Goal: Check status: Check status

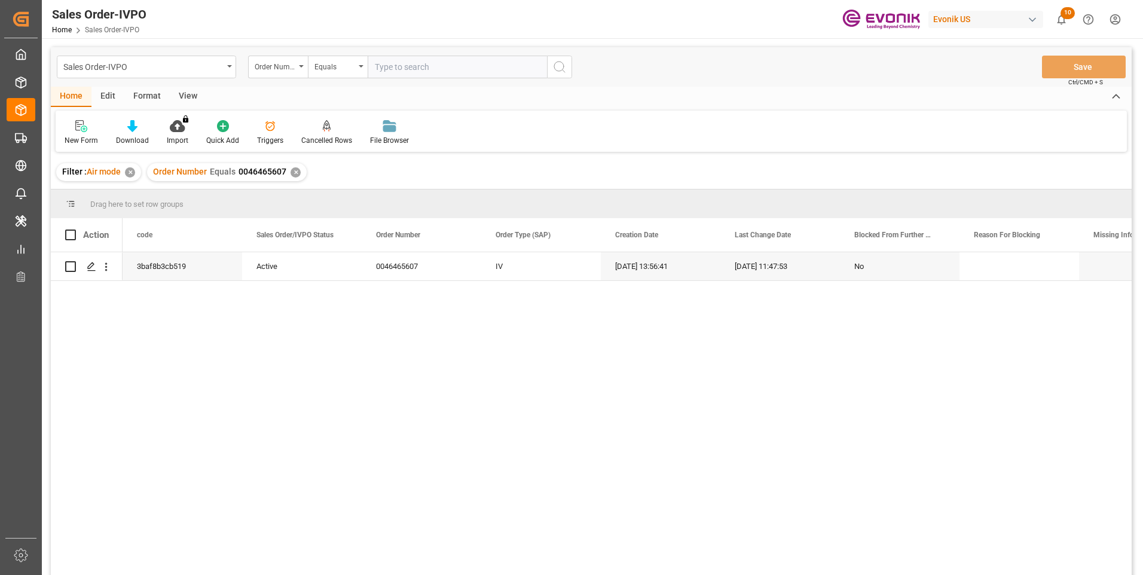
click at [393, 66] on input "text" at bounding box center [457, 67] width 179 height 23
paste input "0046464502"
type input "0046464502"
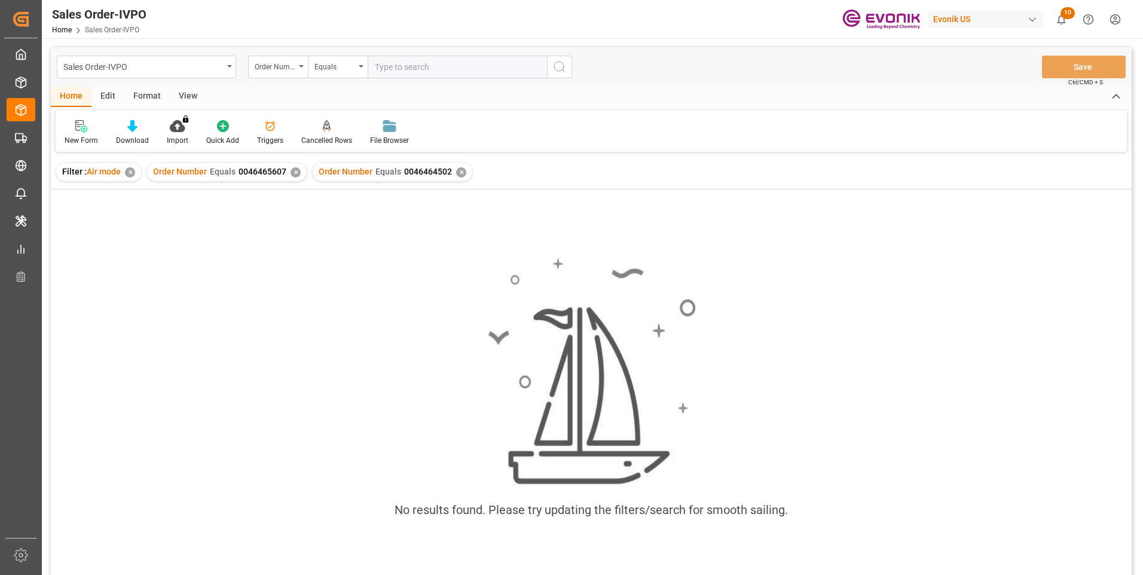
click at [294, 174] on div "✕" at bounding box center [295, 172] width 10 height 10
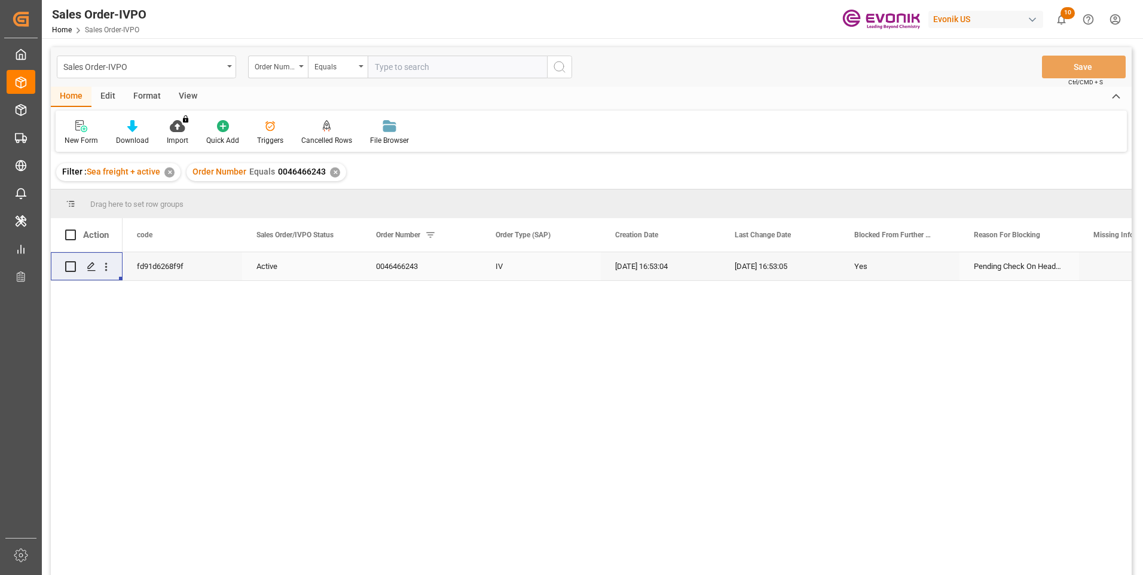
click at [460, 60] on input "text" at bounding box center [457, 67] width 179 height 23
paste input "0046464502"
type input "0046464502"
click at [559, 68] on icon "search button" at bounding box center [559, 67] width 14 height 14
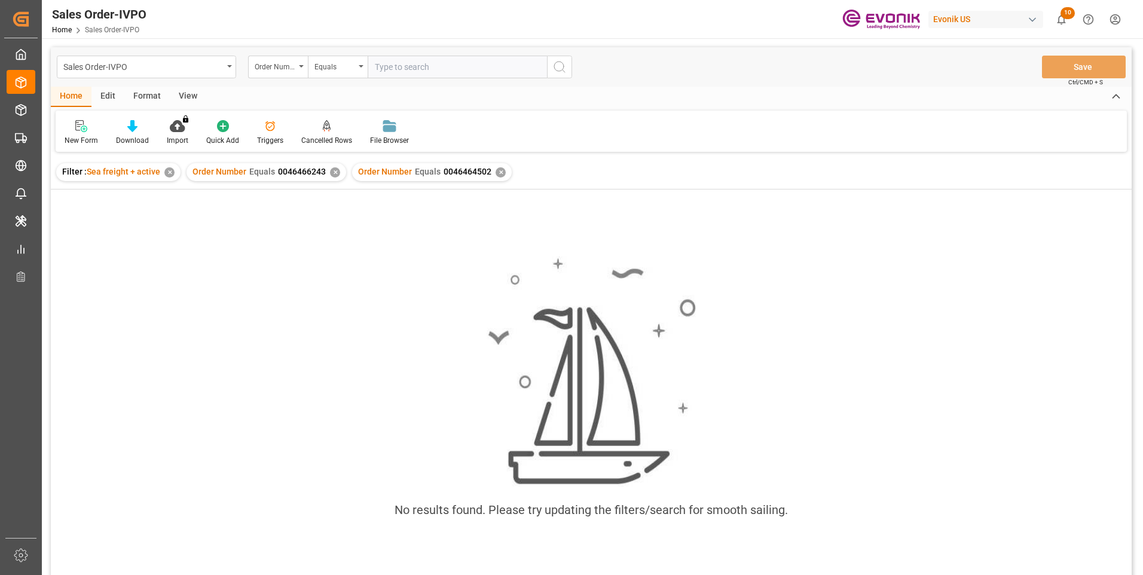
click at [337, 175] on div "✕" at bounding box center [335, 172] width 10 height 10
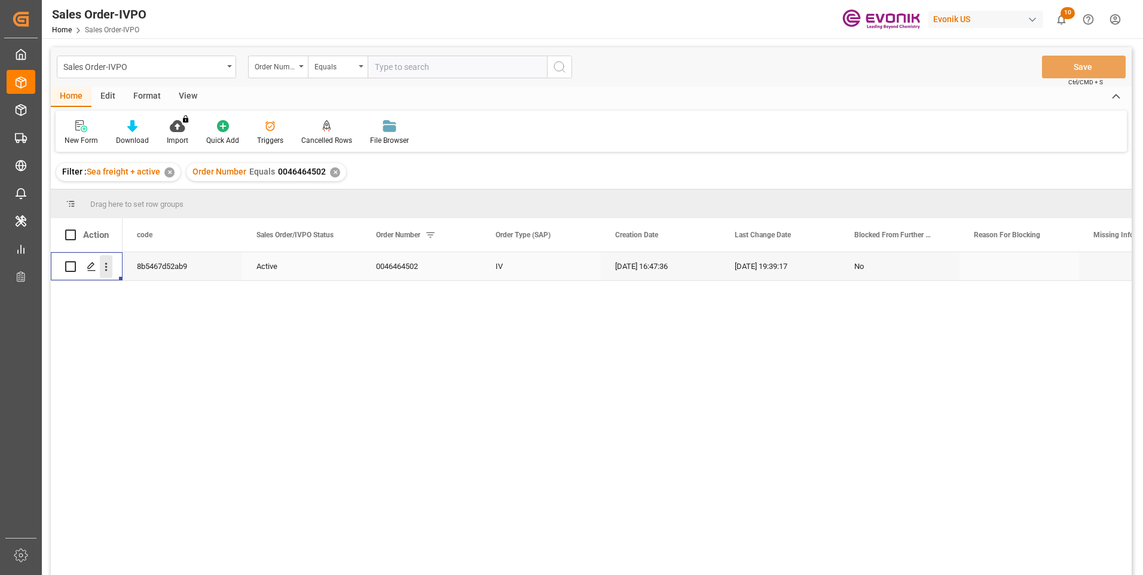
click at [104, 269] on icon "open menu" at bounding box center [106, 267] width 13 height 13
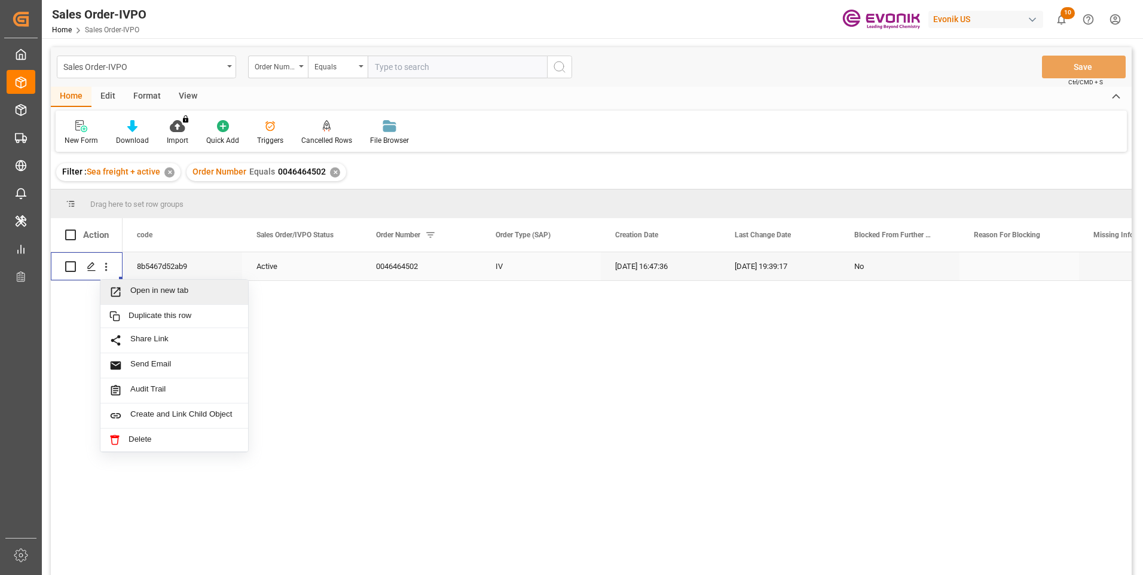
click at [135, 286] on span "Open in new tab" at bounding box center [184, 292] width 109 height 13
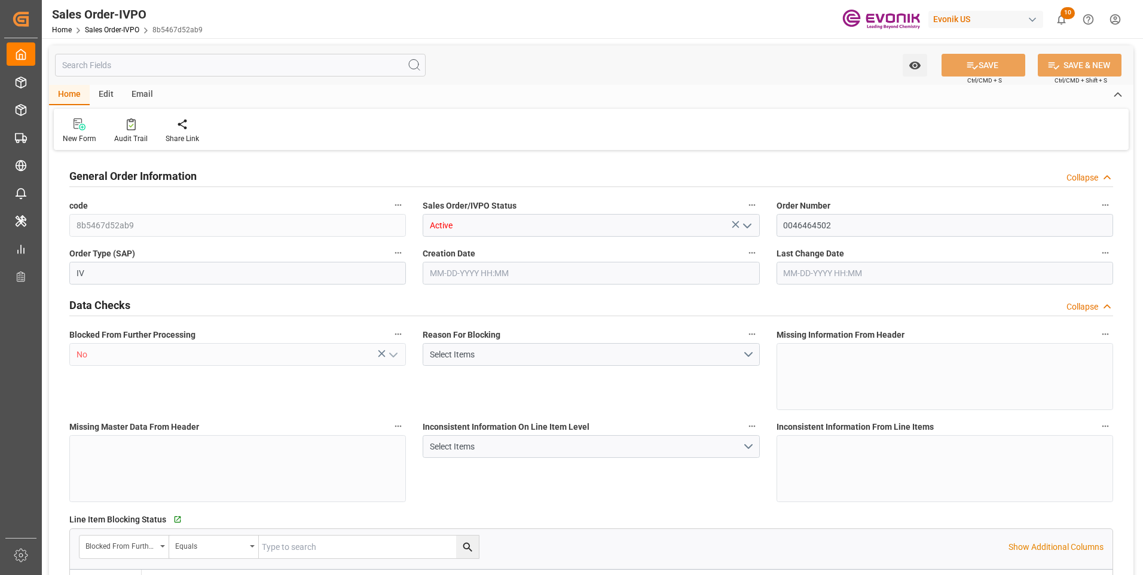
type input "CNHUN"
type input "0"
type input "1"
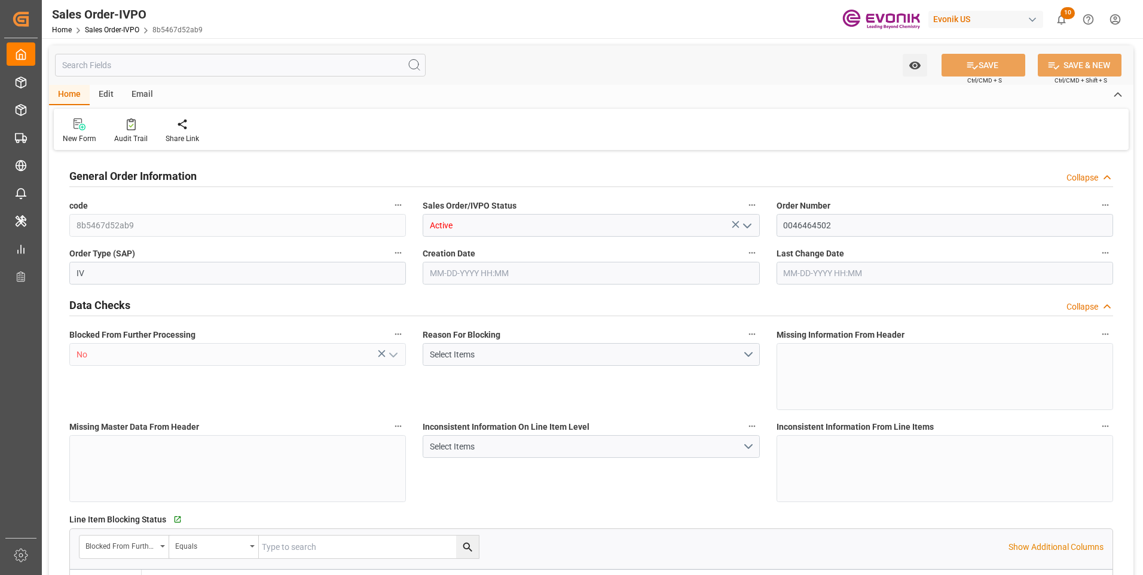
type input "10378.8"
type input "55.3858"
type input "19000"
type input "60"
type input "07-28-2025 16:47"
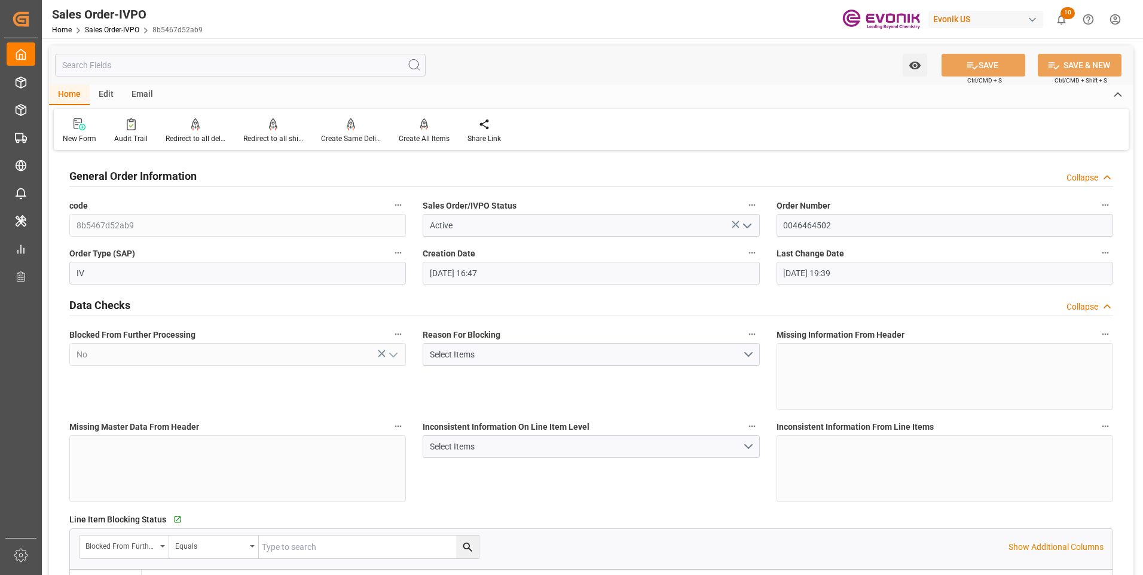
type input "08-15-2025 19:39"
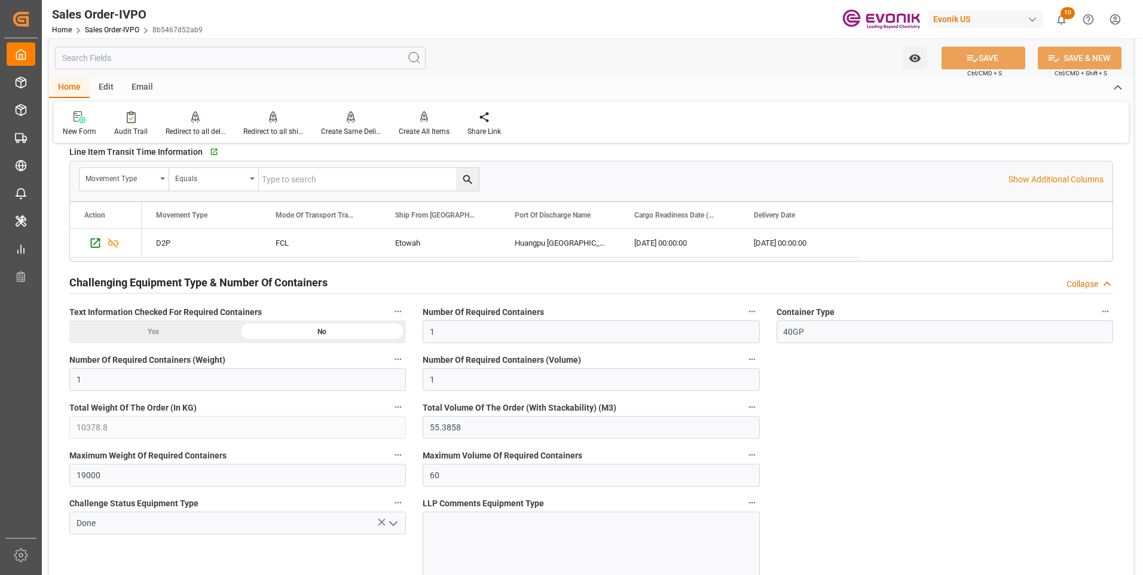
scroll to position [2092, 0]
